Goal: Information Seeking & Learning: Learn about a topic

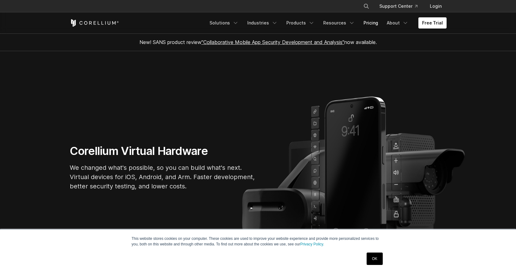
click at [368, 24] on link "Pricing" at bounding box center [371, 22] width 22 height 11
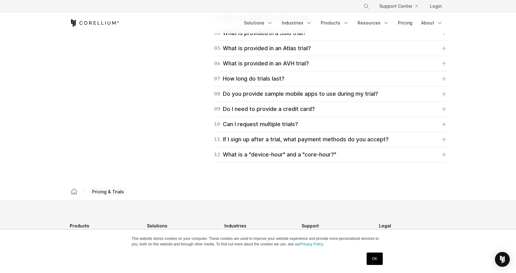
scroll to position [1084, 0]
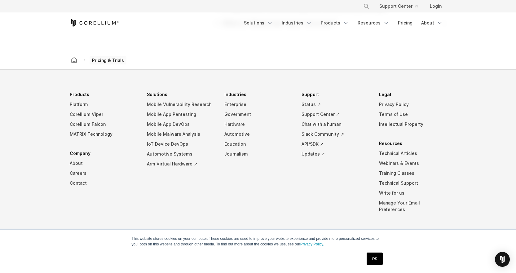
click at [236, 126] on link "Hardware" at bounding box center [258, 124] width 68 height 10
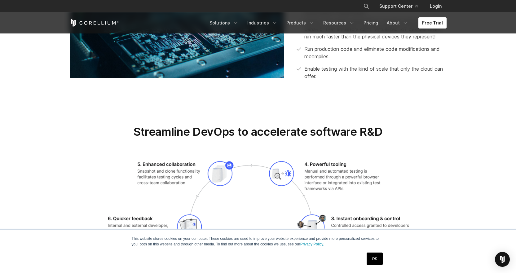
scroll to position [805, 0]
